Goal: Transaction & Acquisition: Obtain resource

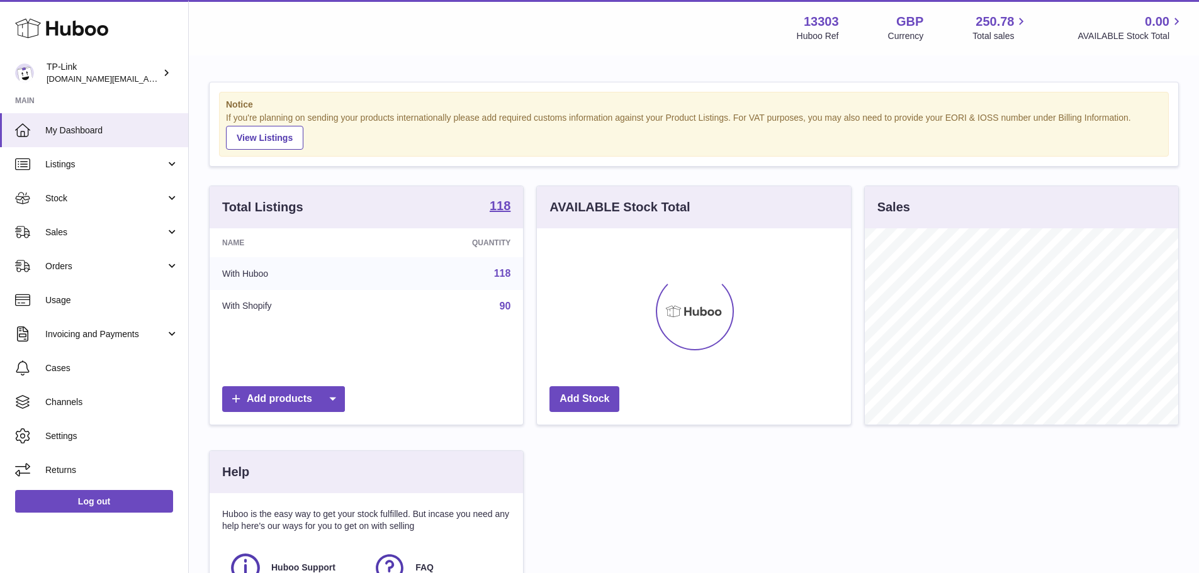
scroll to position [196, 317]
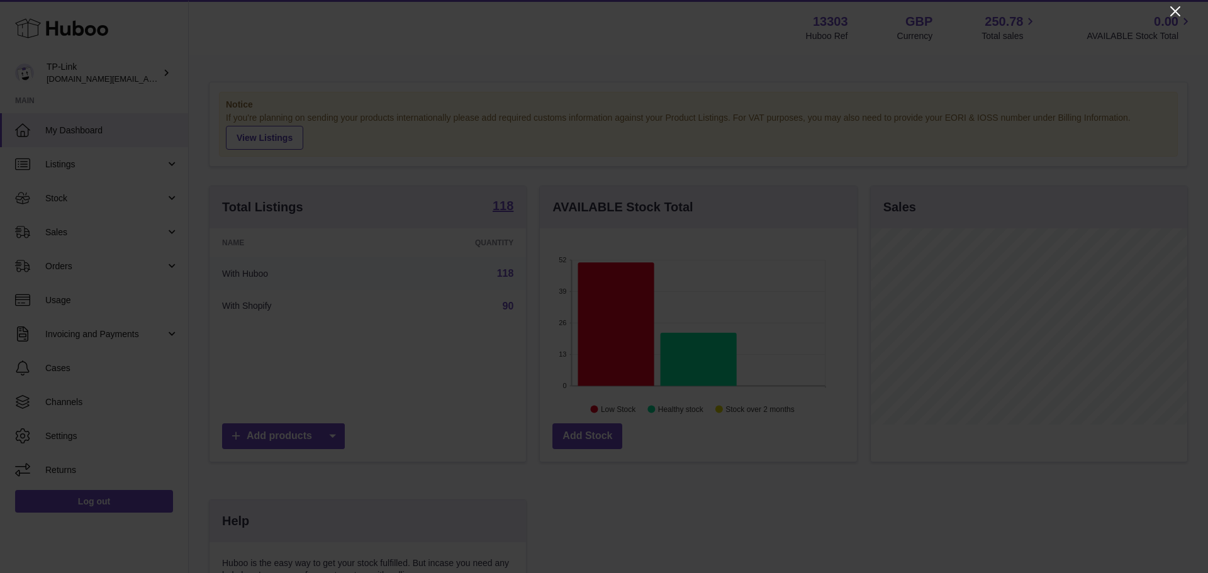
click at [1172, 13] on icon "Close" at bounding box center [1175, 11] width 15 height 15
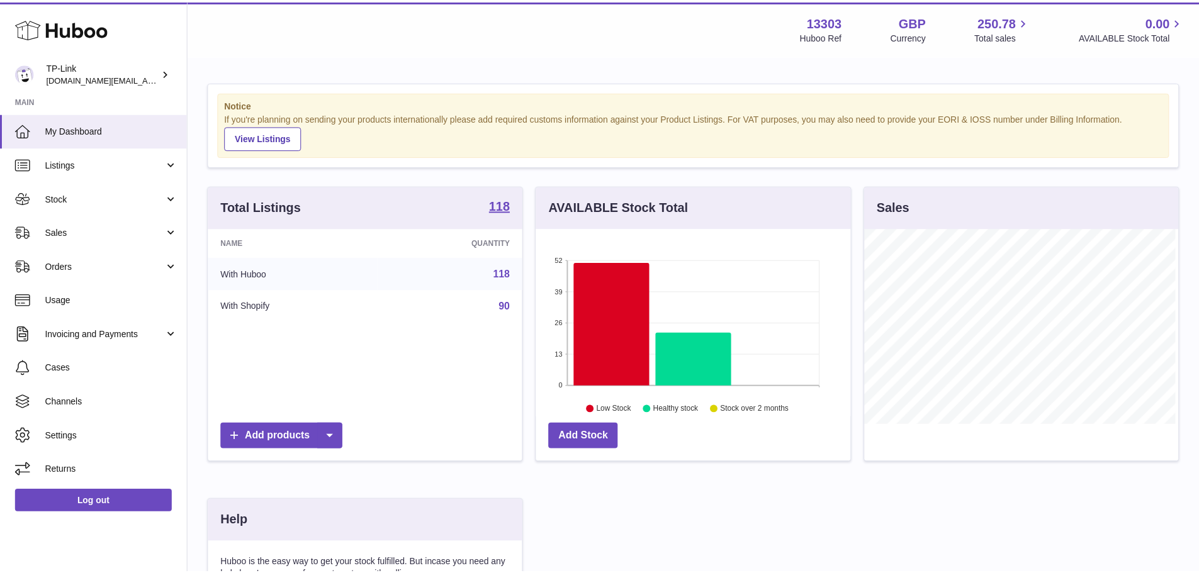
scroll to position [629057, 628939]
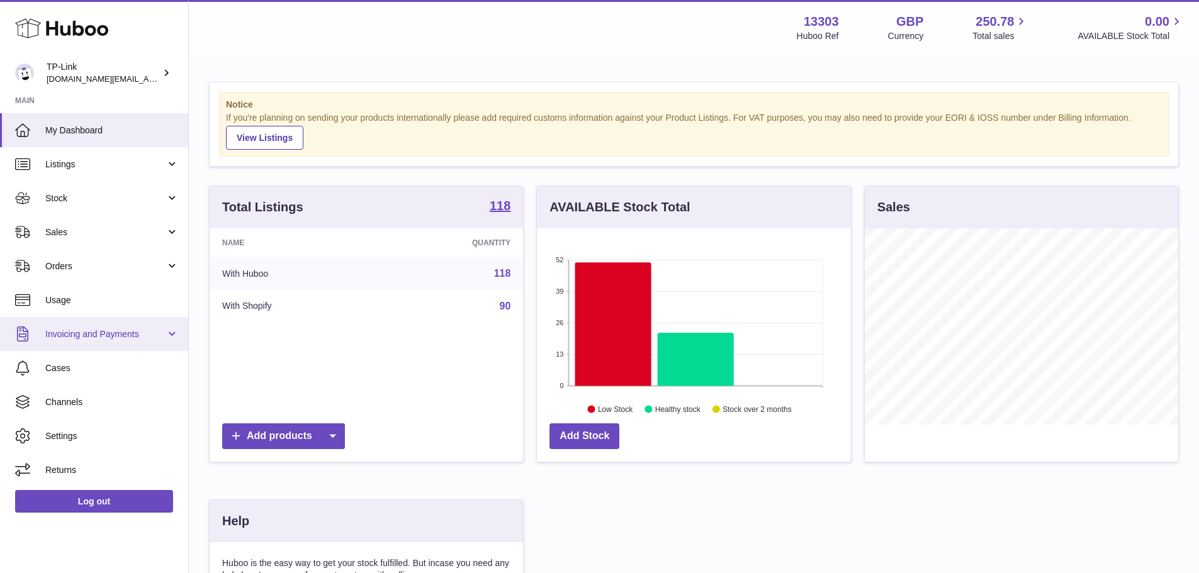
click at [116, 338] on span "Invoicing and Payments" at bounding box center [105, 334] width 120 height 12
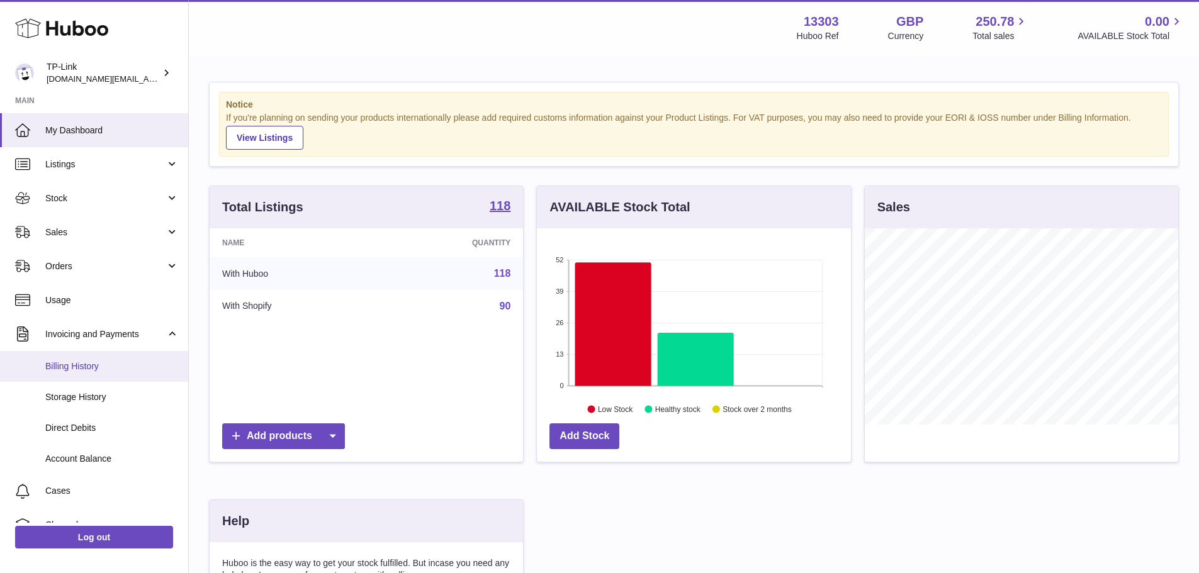
click at [96, 364] on span "Billing History" at bounding box center [111, 367] width 133 height 12
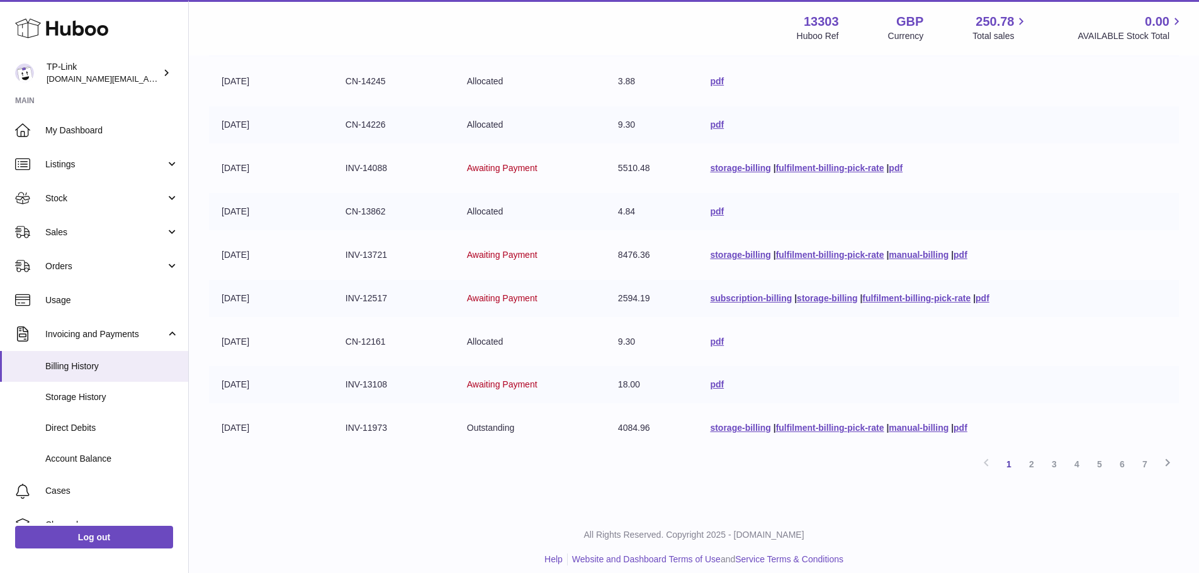
scroll to position [245, 0]
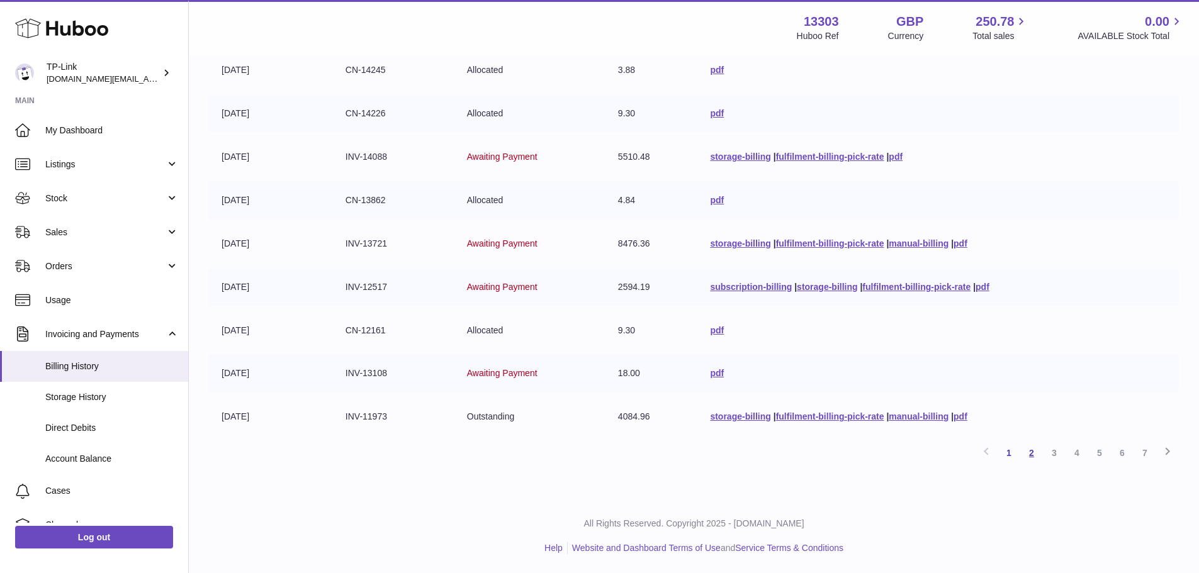
click at [1036, 459] on link "2" at bounding box center [1031, 453] width 23 height 23
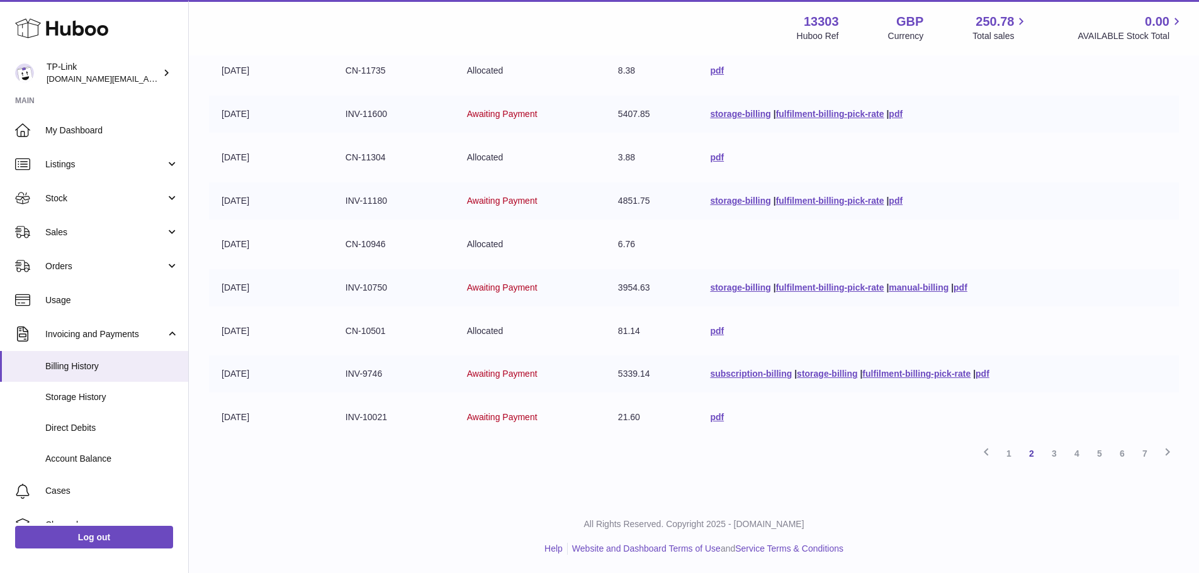
scroll to position [245, 0]
click at [1012, 455] on link "1" at bounding box center [1008, 453] width 23 height 23
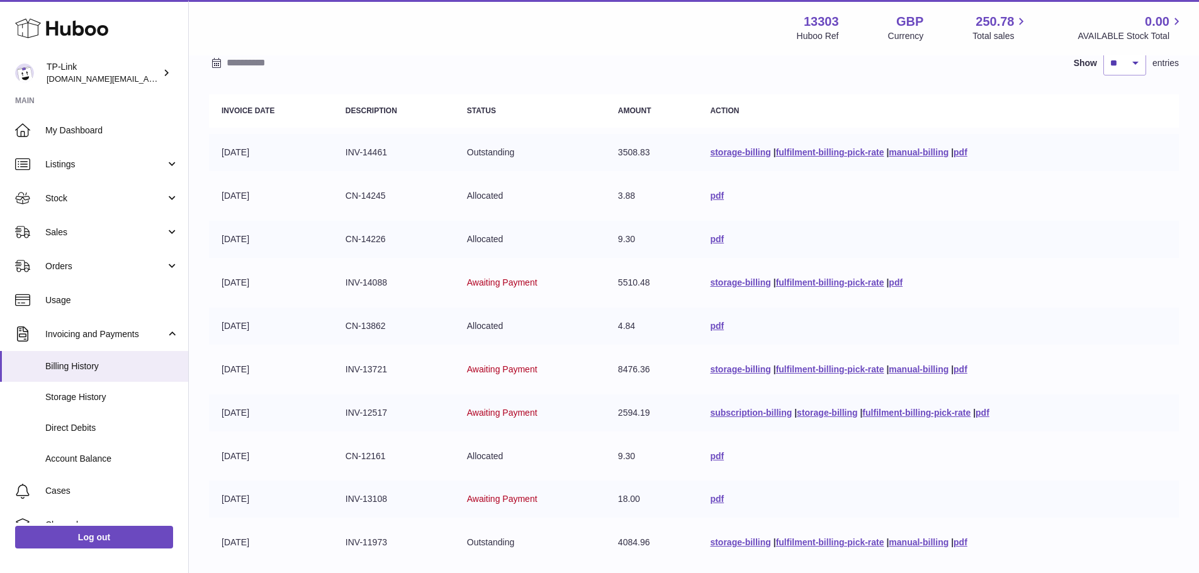
scroll to position [182, 0]
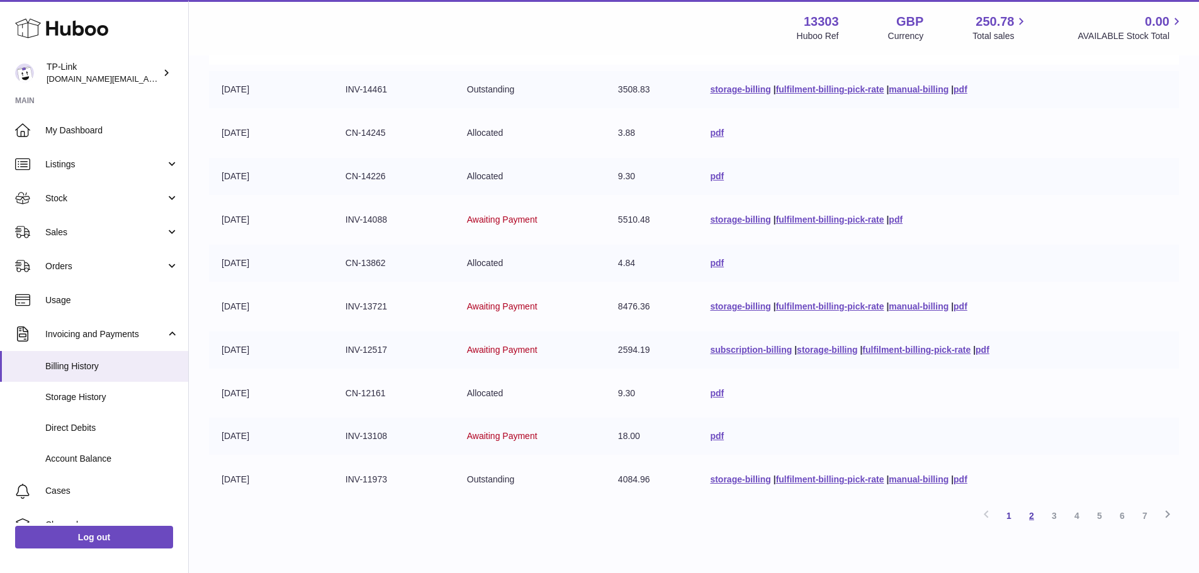
click at [1034, 520] on link "2" at bounding box center [1031, 516] width 23 height 23
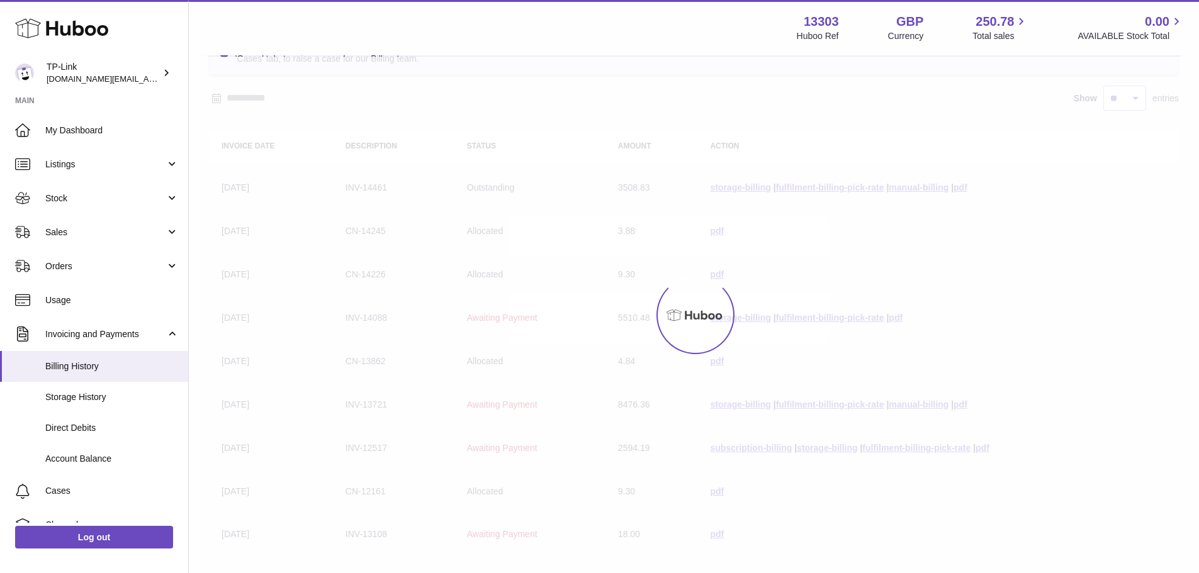
scroll to position [57, 0]
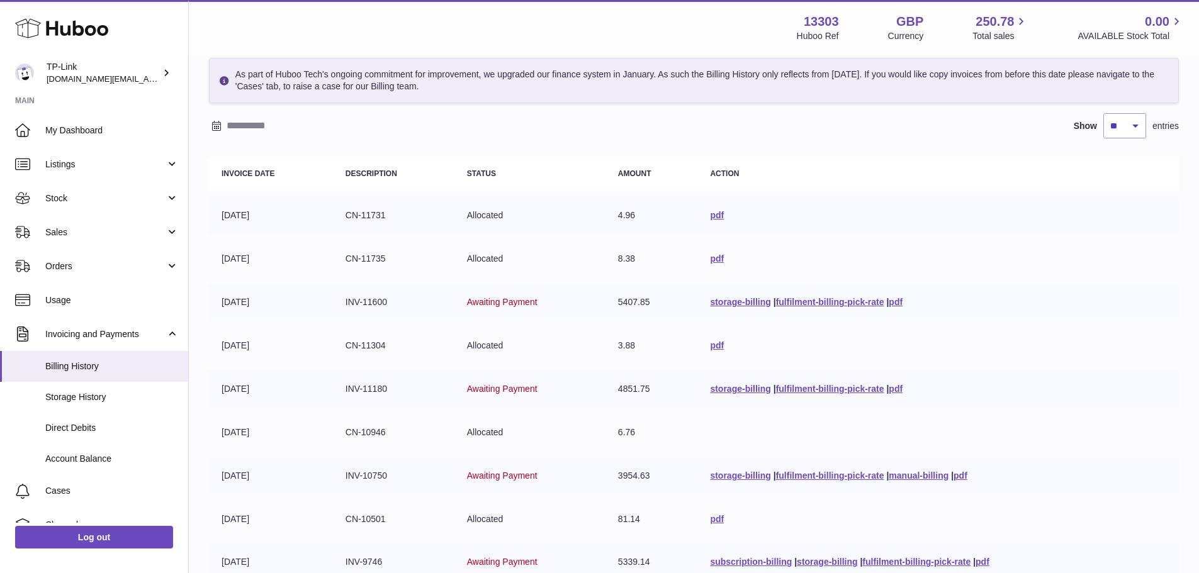
click at [474, 218] on span "Allocated" at bounding box center [485, 215] width 36 height 10
click at [710, 215] on link "pdf" at bounding box center [717, 215] width 14 height 10
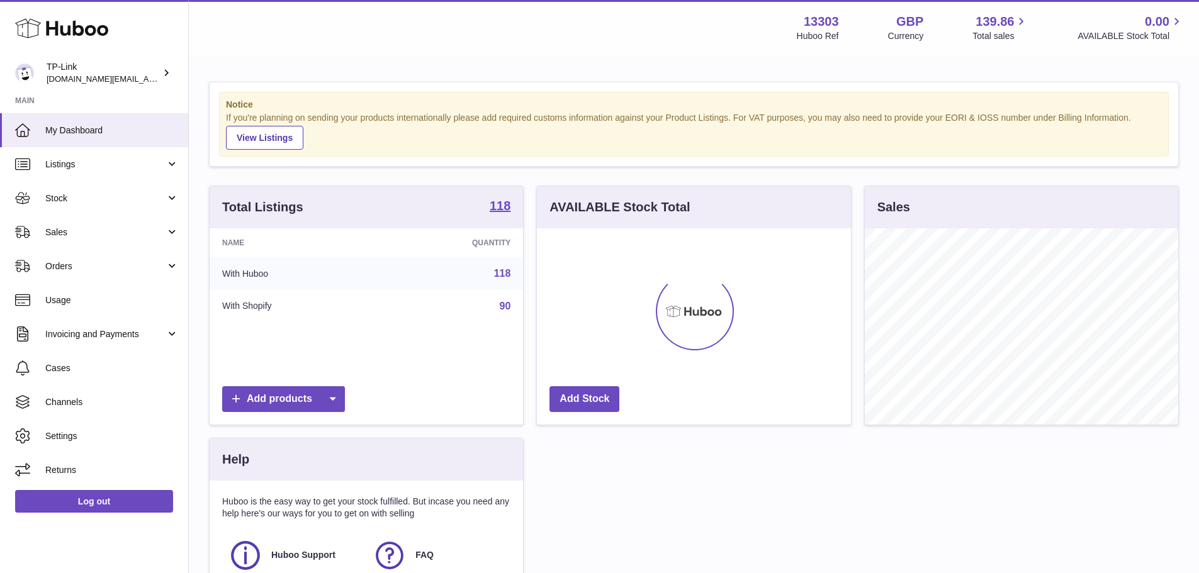
scroll to position [196, 314]
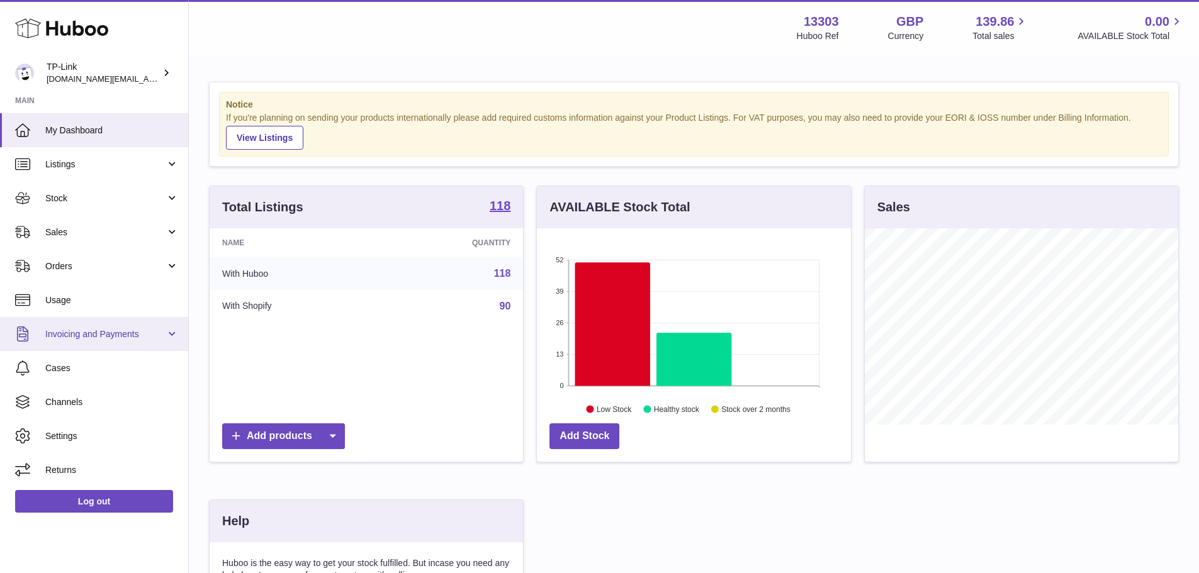
click at [103, 337] on span "Invoicing and Payments" at bounding box center [105, 334] width 120 height 12
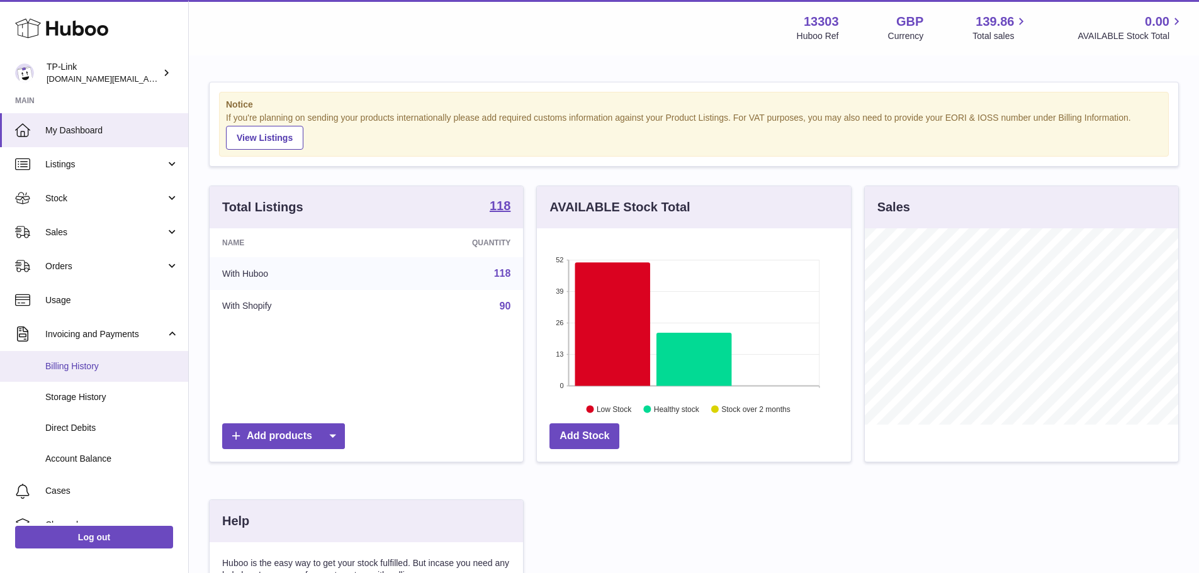
click at [98, 367] on span "Billing History" at bounding box center [111, 367] width 133 height 12
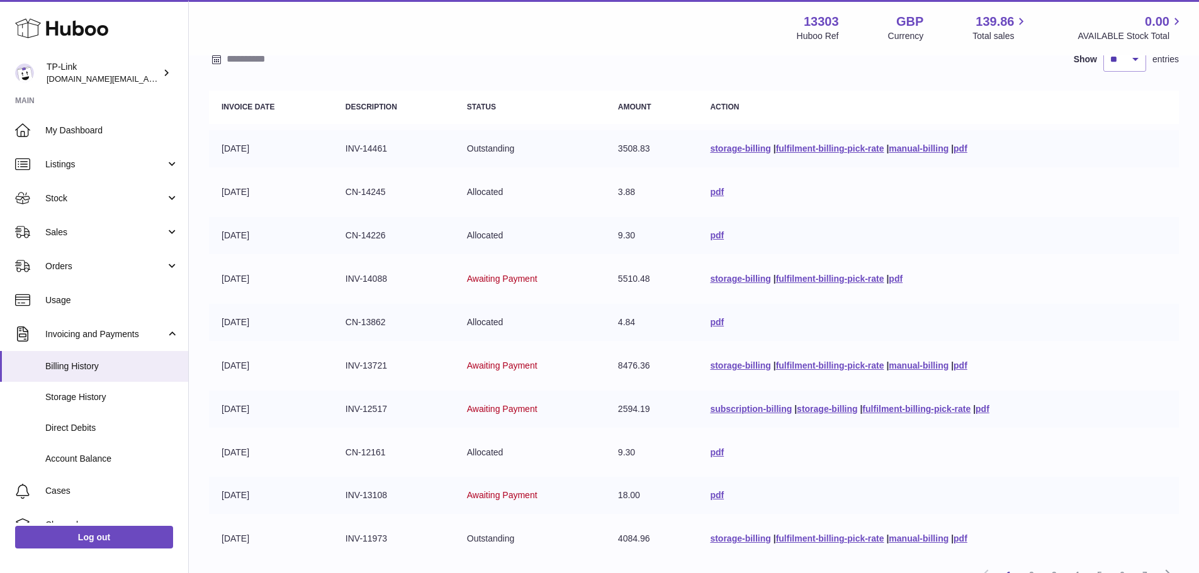
scroll to position [245, 0]
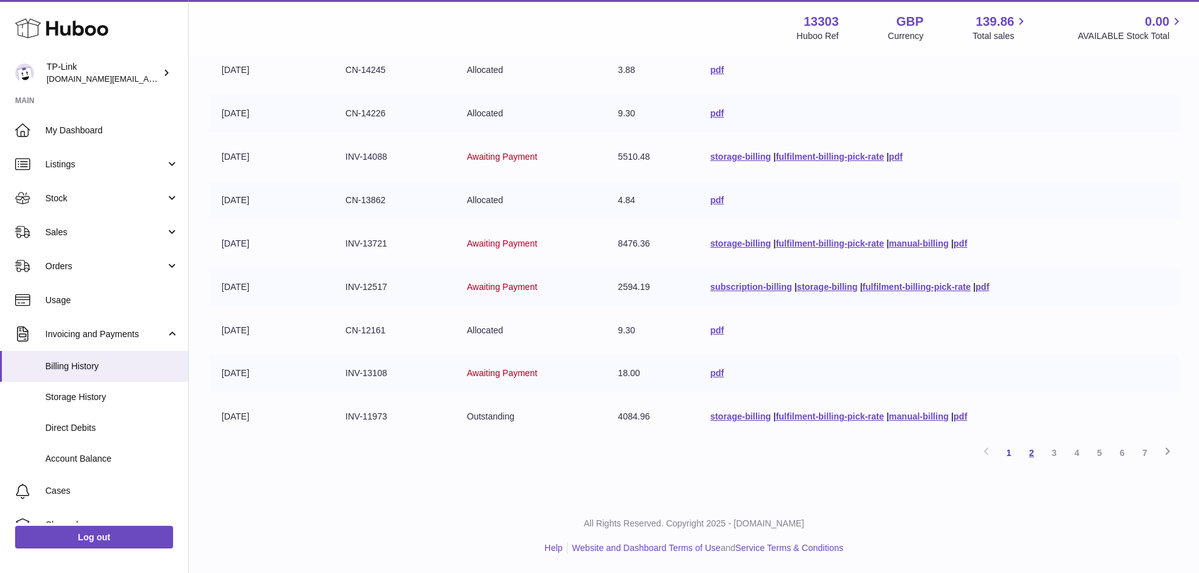
click at [1033, 452] on link "2" at bounding box center [1031, 453] width 23 height 23
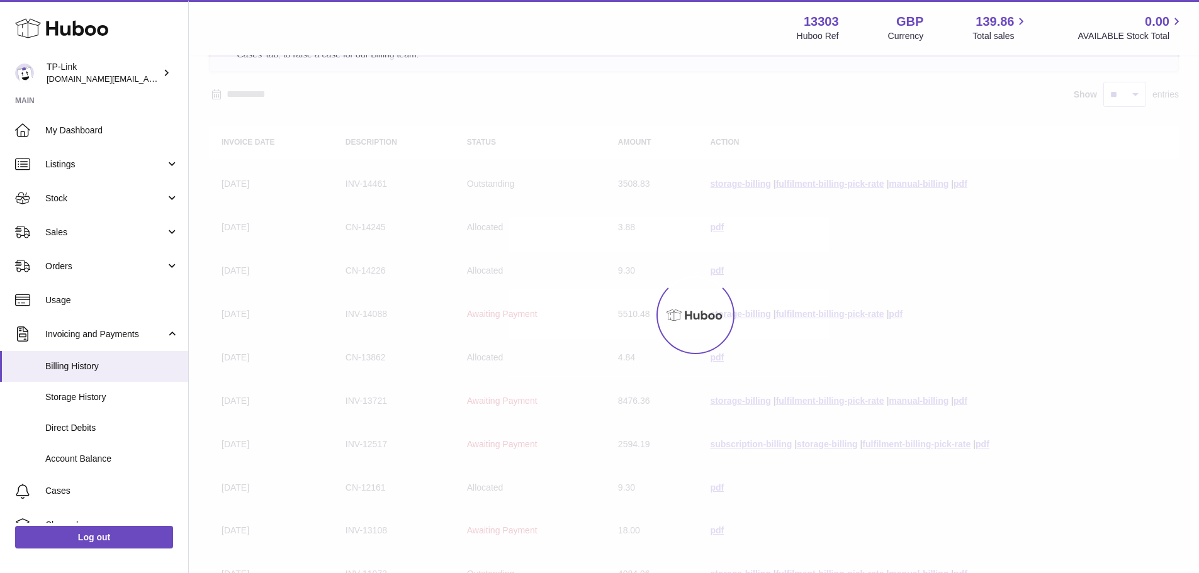
scroll to position [57, 0]
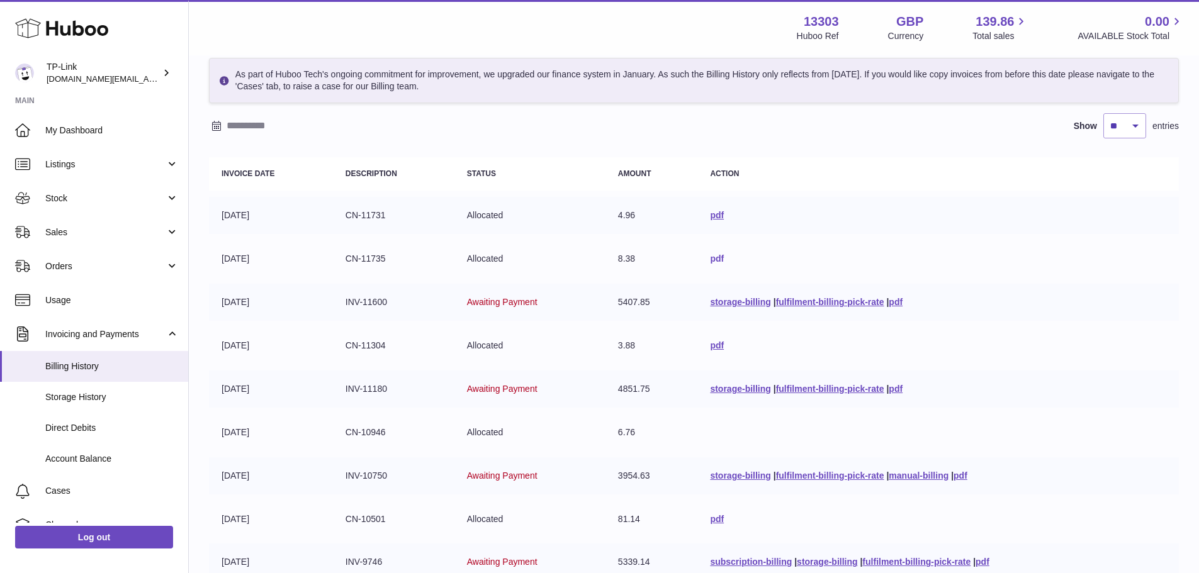
click at [710, 257] on link "pdf" at bounding box center [717, 259] width 14 height 10
